Goal: Information Seeking & Learning: Learn about a topic

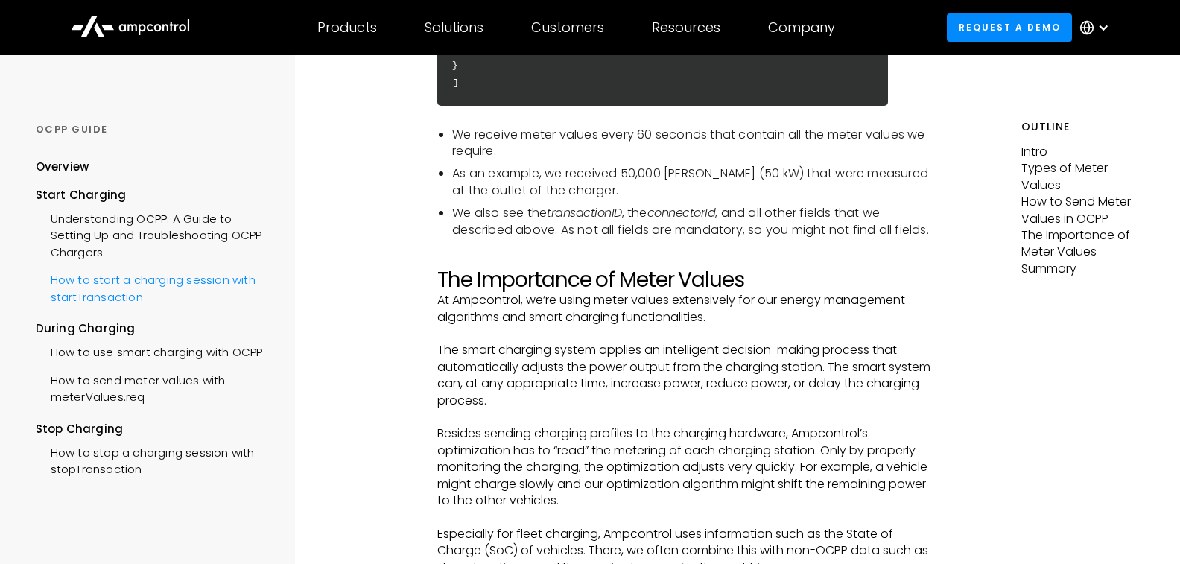
scroll to position [3501, 0]
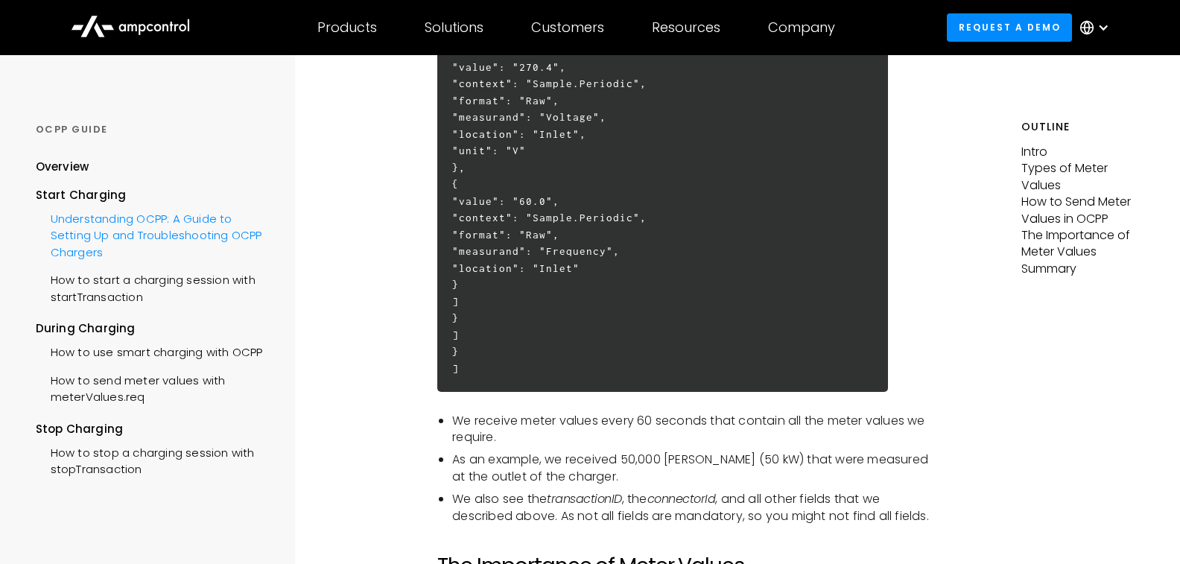
click at [85, 240] on div "Understanding OCPP: A Guide to Setting Up and Troubleshooting OCPP Chargers" at bounding box center [154, 233] width 236 height 61
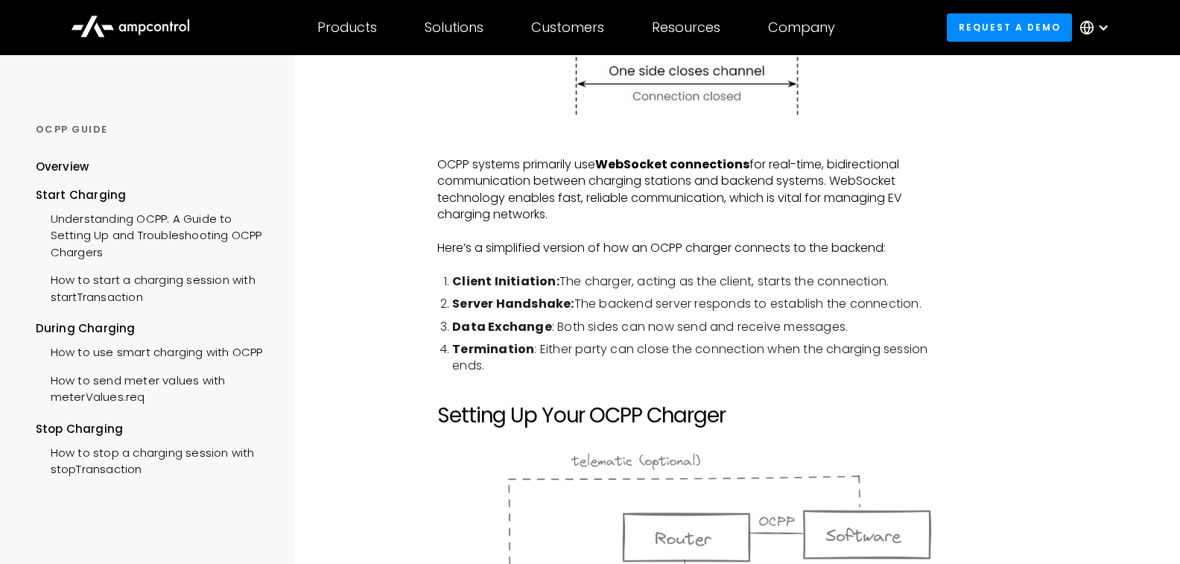
scroll to position [596, 0]
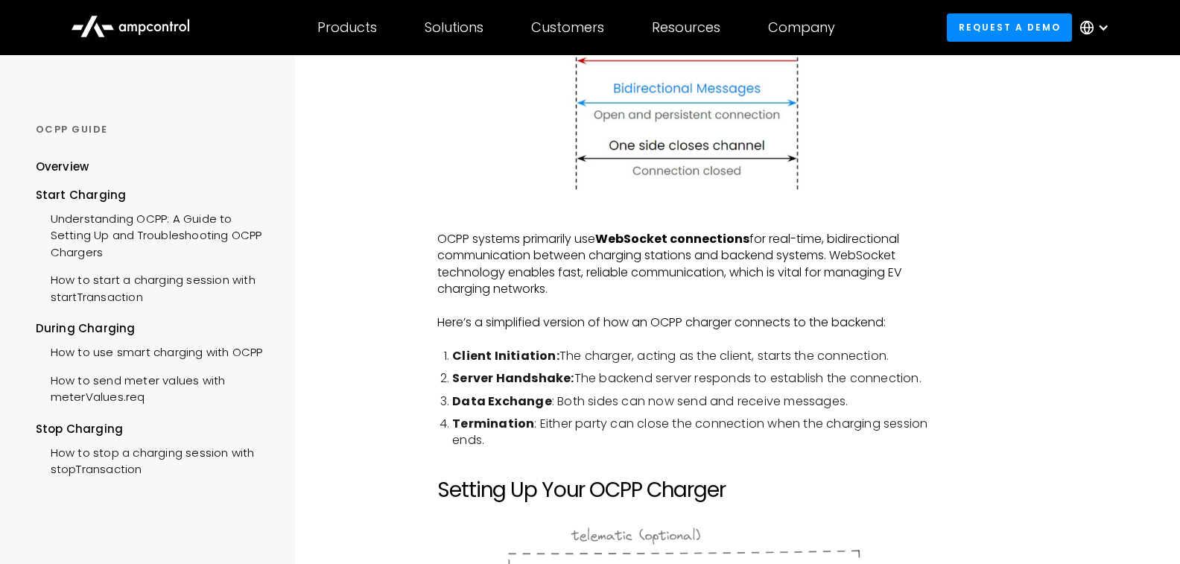
click at [39, 9] on div "Products Products Energy Management Load management, cost optimization, oversub…" at bounding box center [590, 27] width 1180 height 55
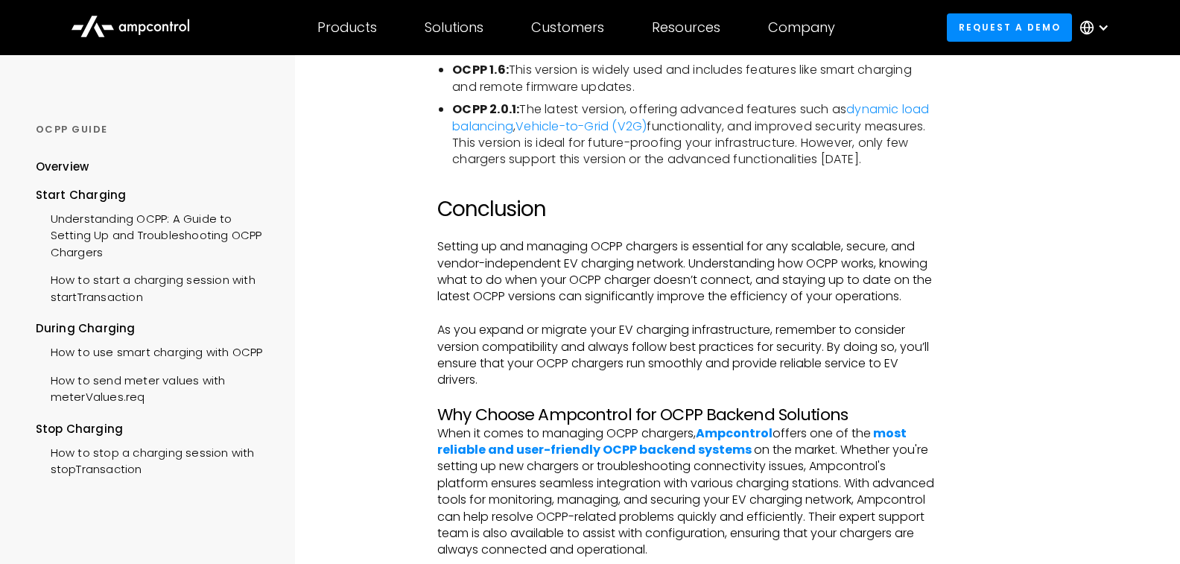
scroll to position [3426, 0]
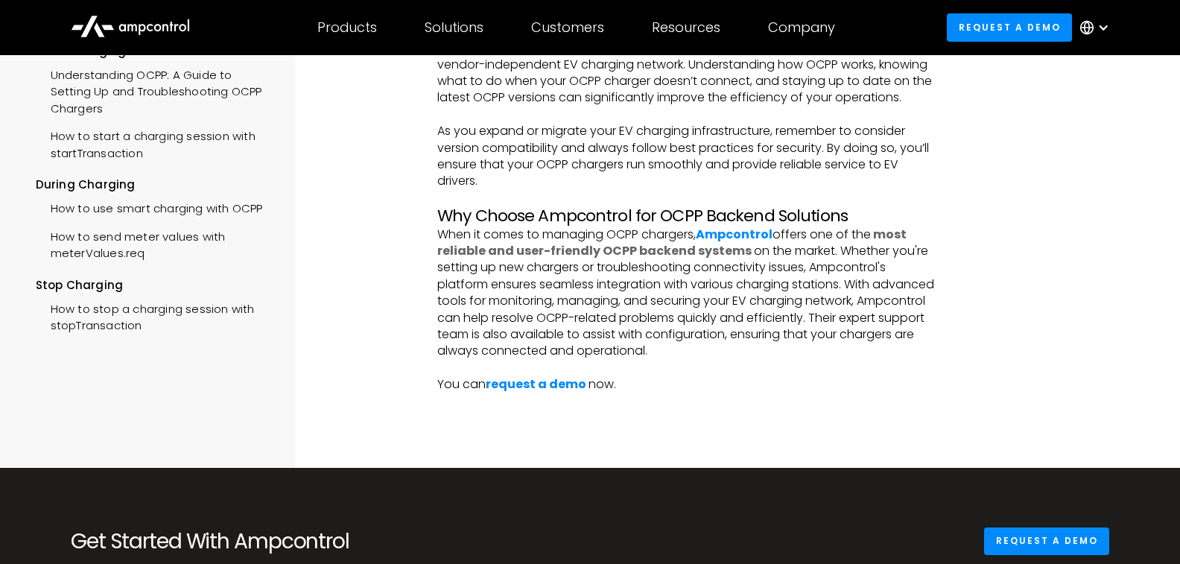
click at [558, 259] on strong "most reliable and user-friendly OCPP backend systems" at bounding box center [671, 243] width 469 height 34
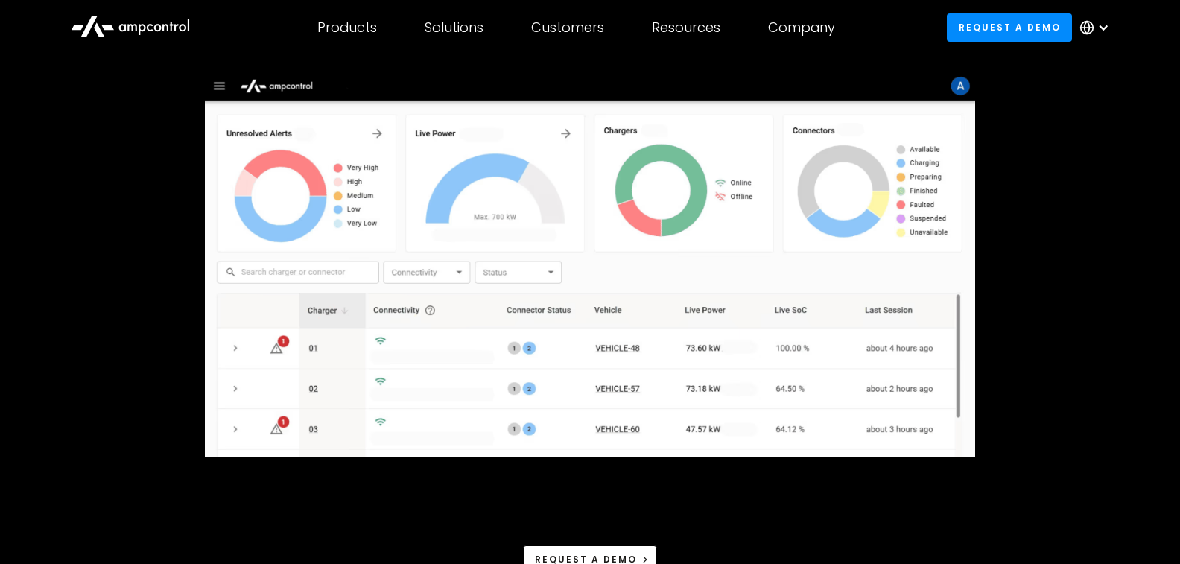
scroll to position [223, 0]
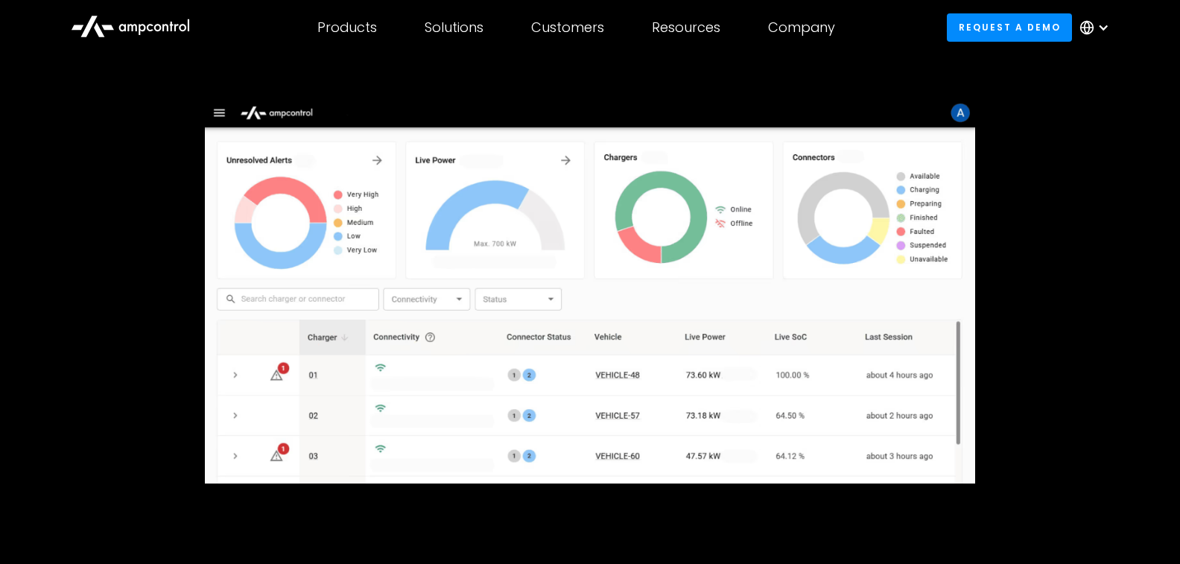
click at [17, 10] on div "Products Products Energy Management Load management, cost optimization, oversub…" at bounding box center [590, 27] width 1180 height 55
